Goal: Navigation & Orientation: Find specific page/section

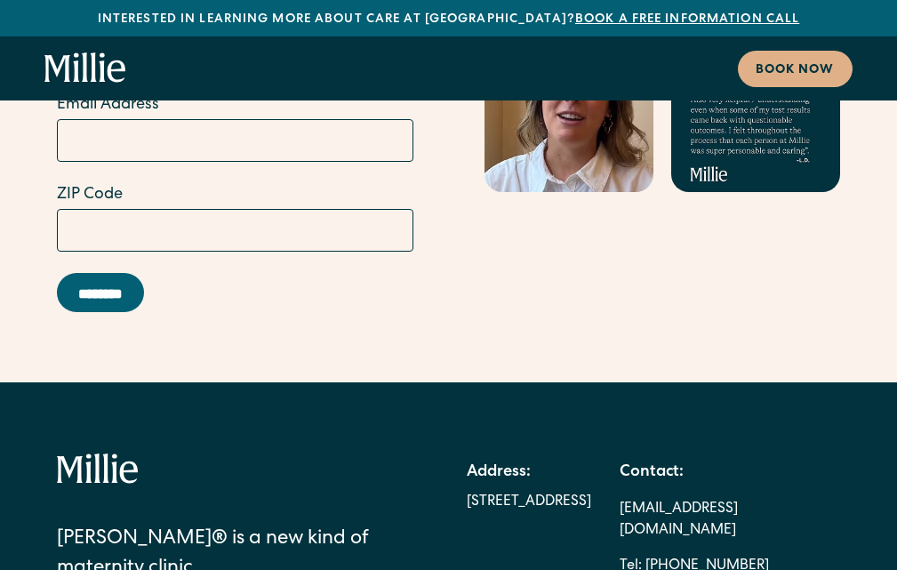
scroll to position [10887, 0]
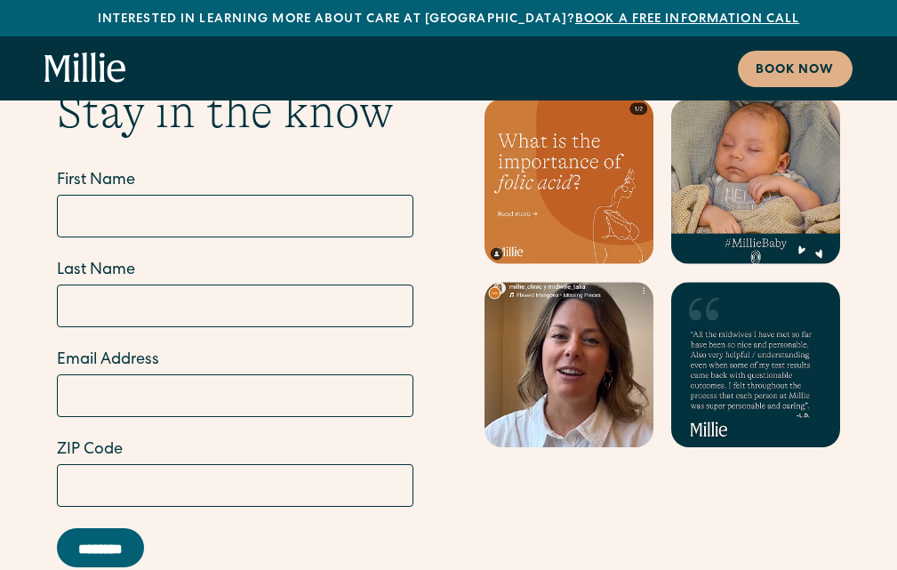
scroll to position [10554, 0]
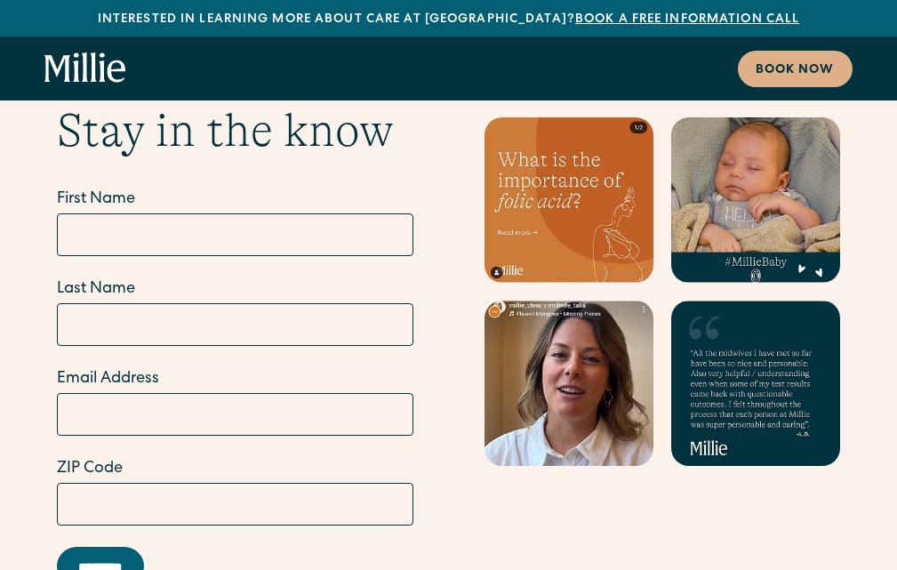
click at [575, 14] on link "Book a free information call" at bounding box center [687, 19] width 224 height 12
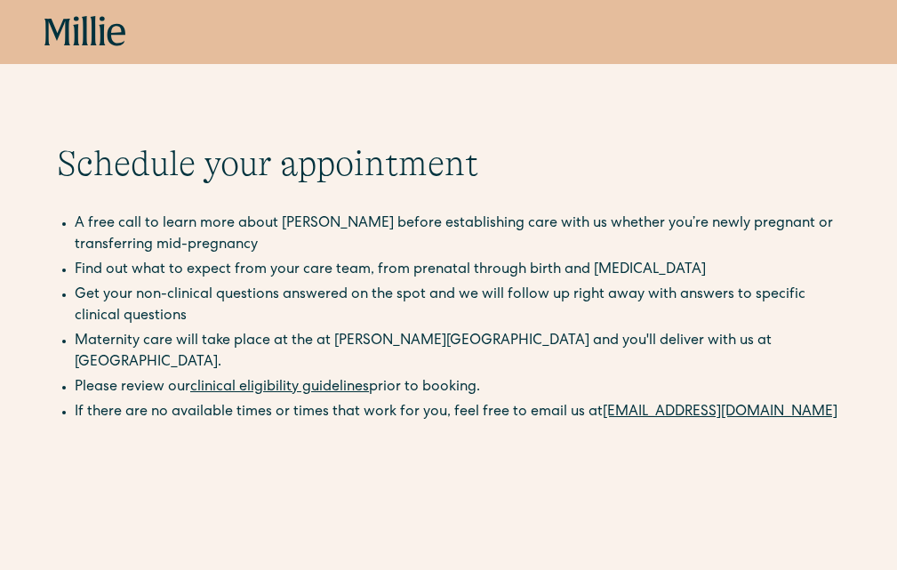
click at [60, 20] on icon at bounding box center [85, 32] width 82 height 32
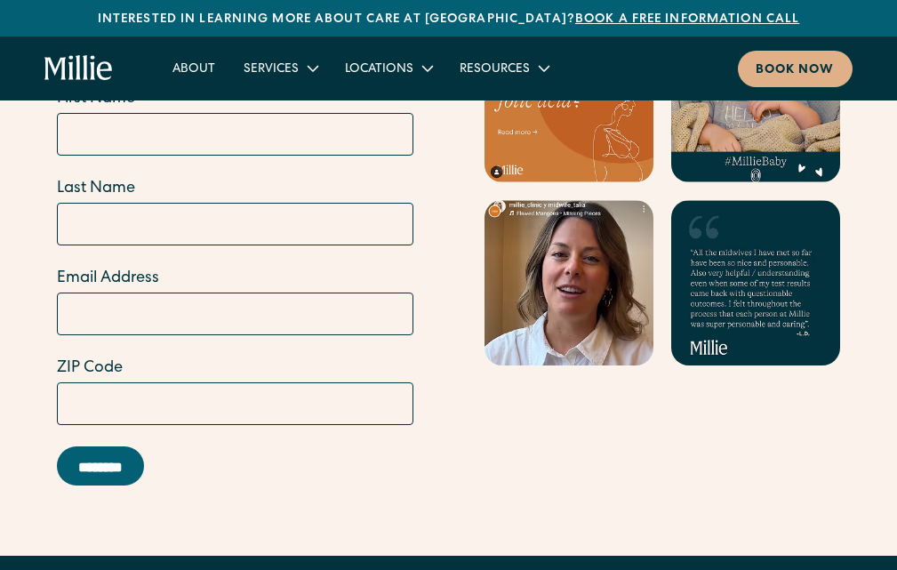
scroll to position [7597, 0]
